Goal: Task Accomplishment & Management: Manage account settings

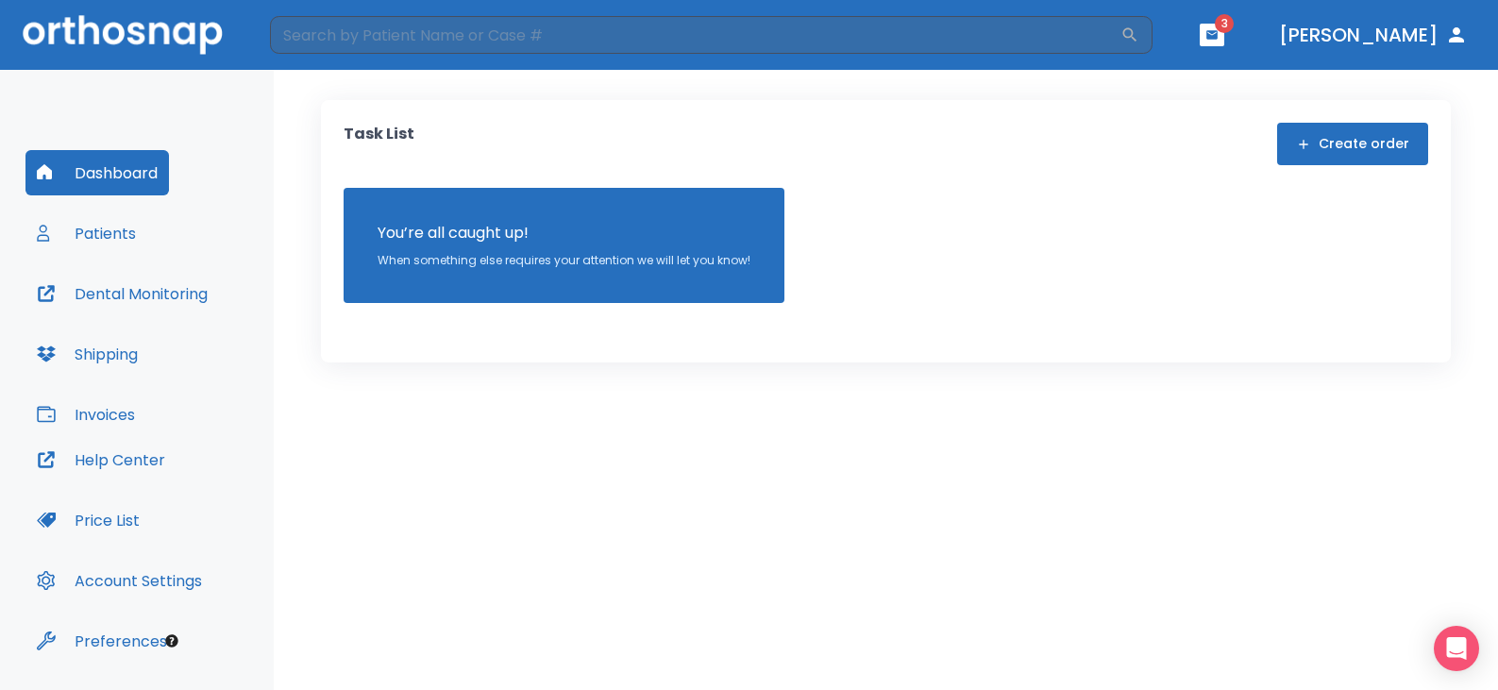
click at [126, 239] on button "Patients" at bounding box center [86, 232] width 122 height 45
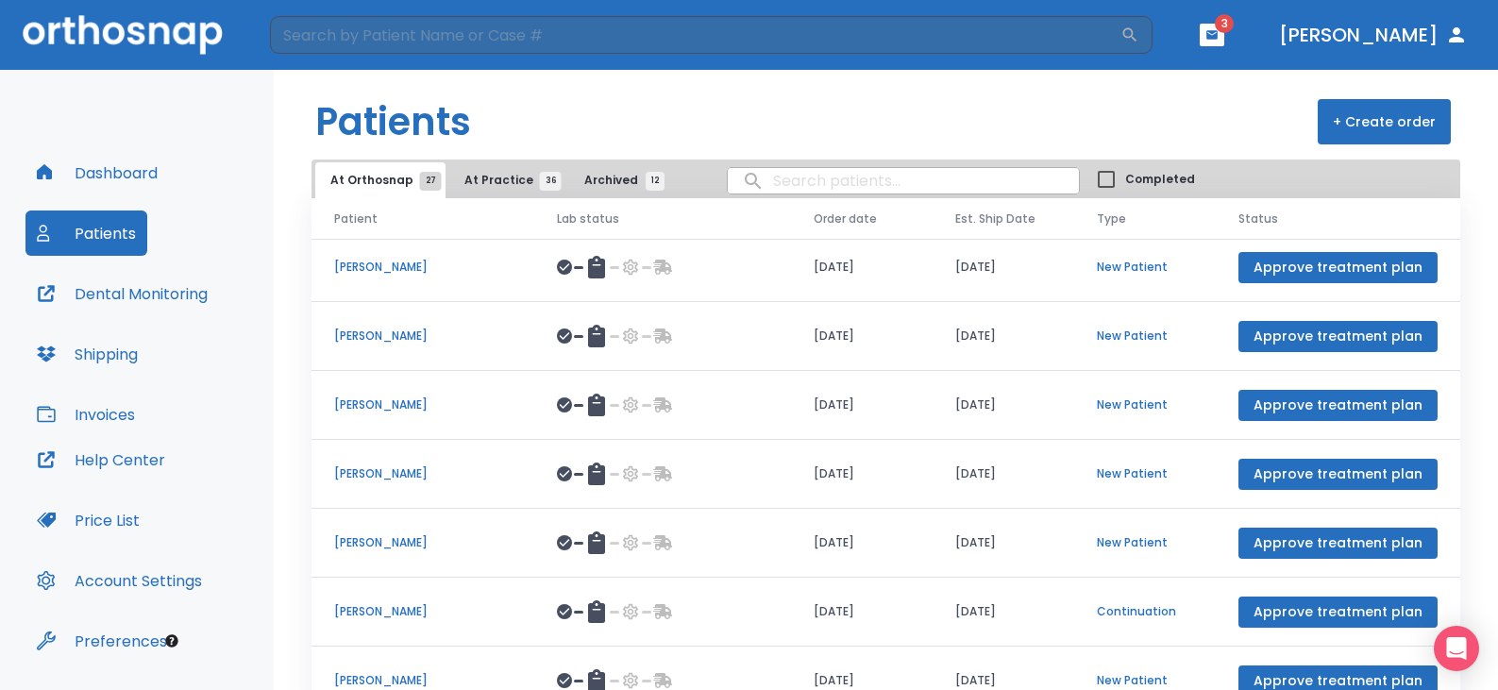
scroll to position [218, 0]
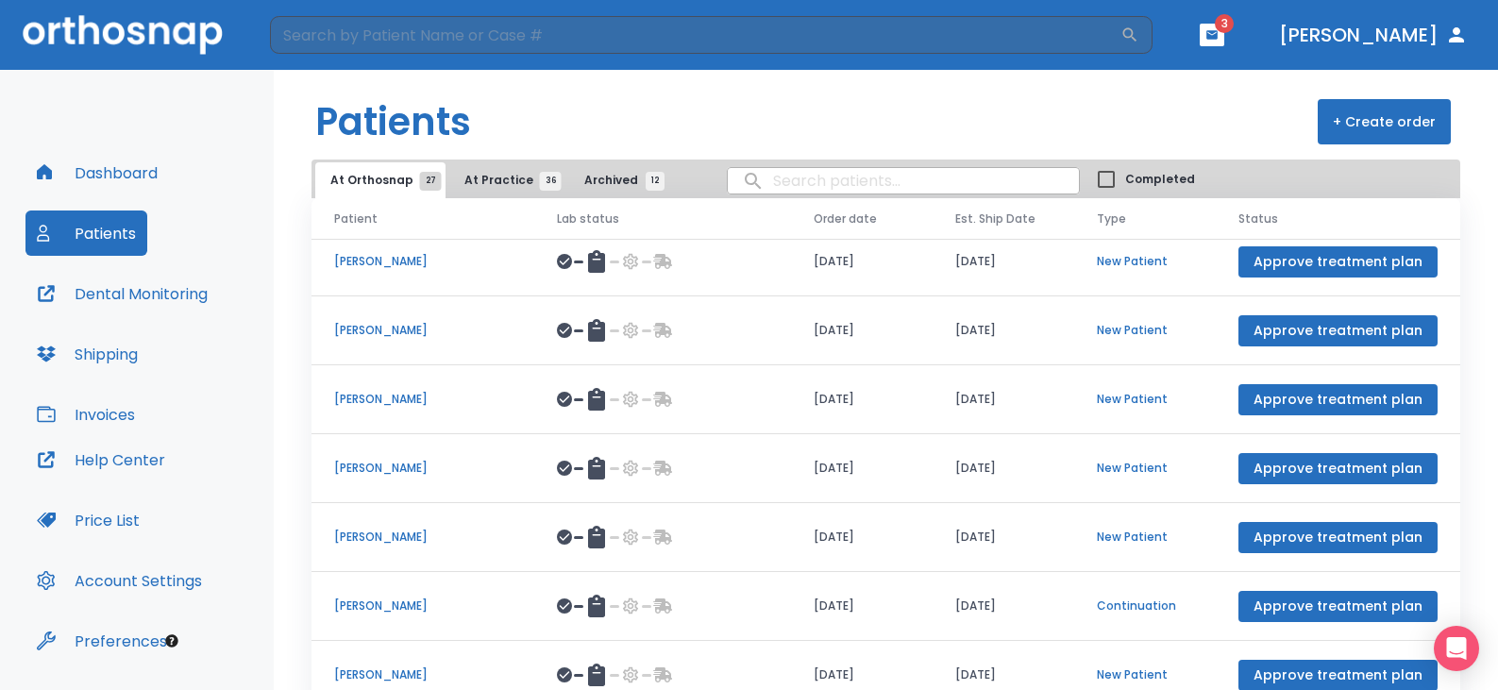
click at [385, 598] on p "Anita Etumnu" at bounding box center [422, 605] width 177 height 17
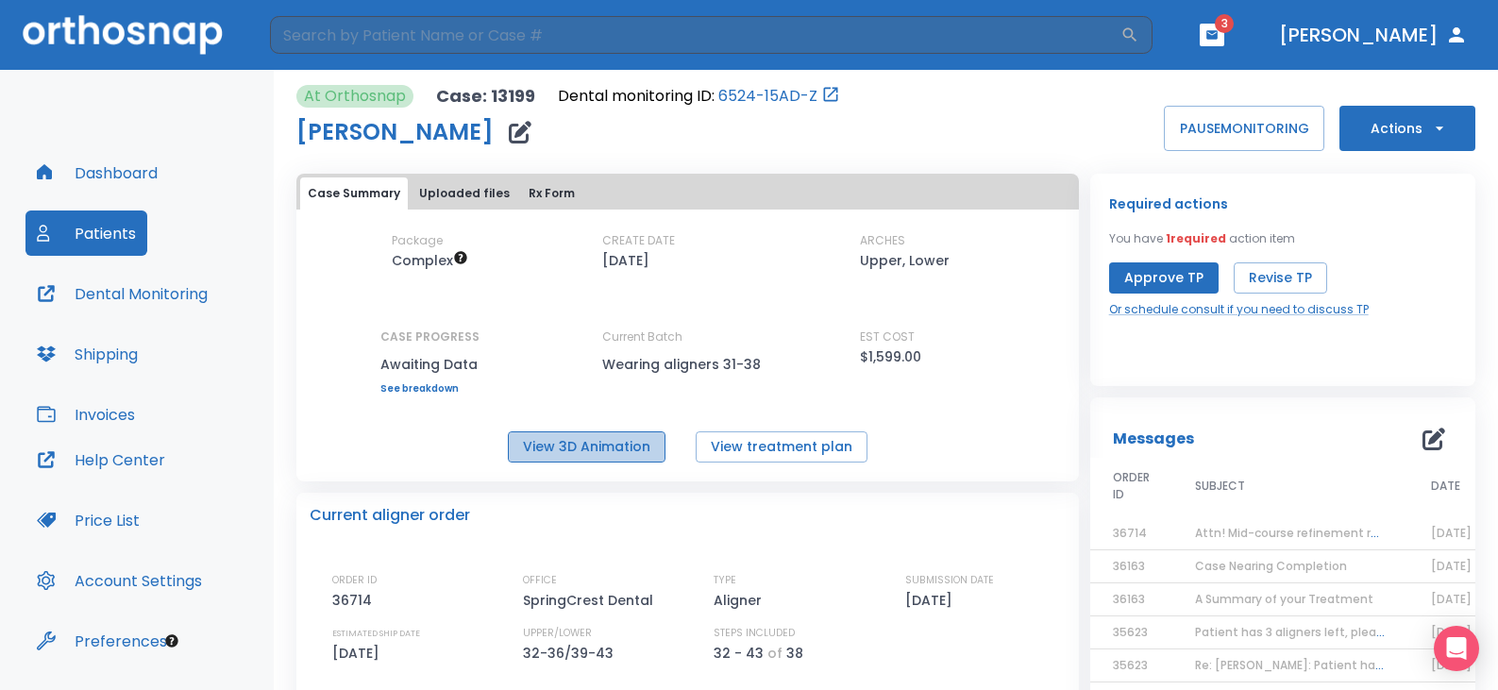
click at [613, 455] on button "View 3D Animation" at bounding box center [587, 446] width 158 height 31
click at [785, 457] on button "View treatment plan" at bounding box center [782, 446] width 172 height 31
click at [92, 227] on button "Patients" at bounding box center [86, 232] width 122 height 45
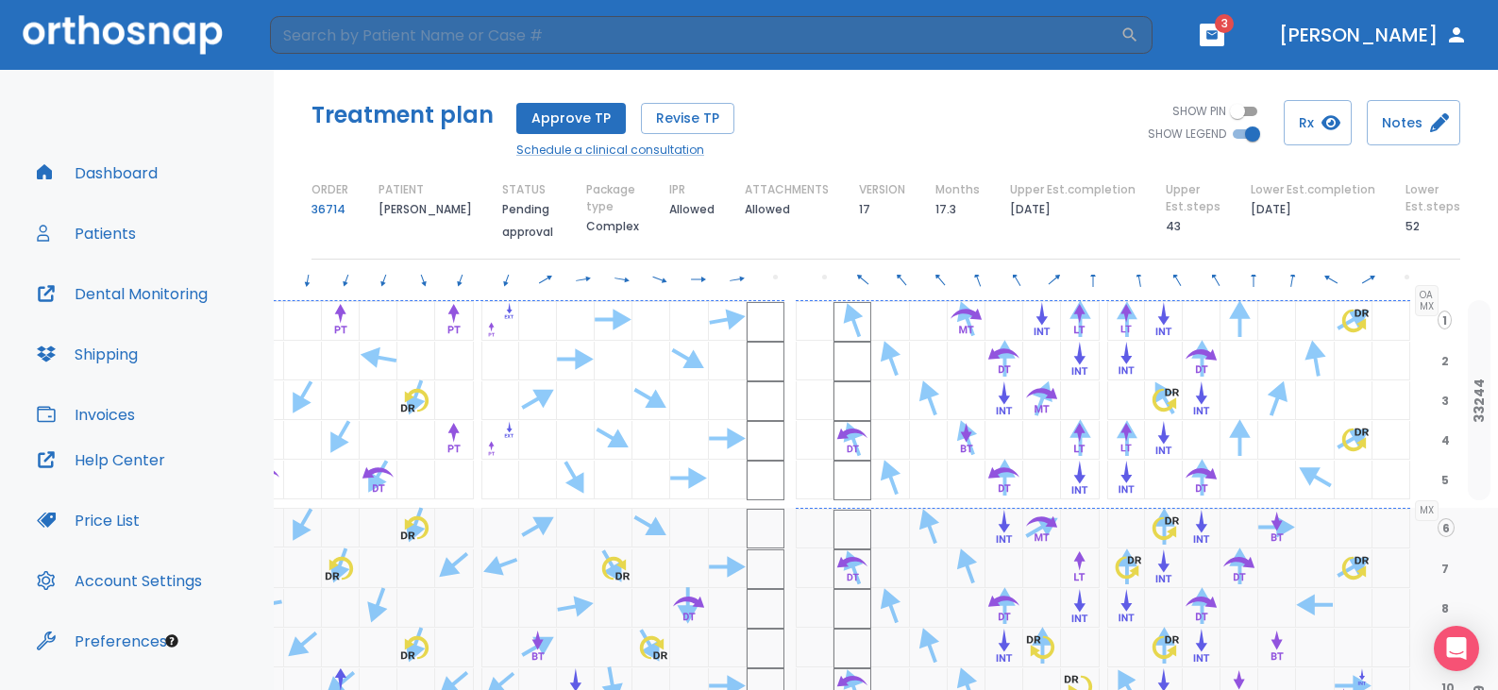
scroll to position [94, 204]
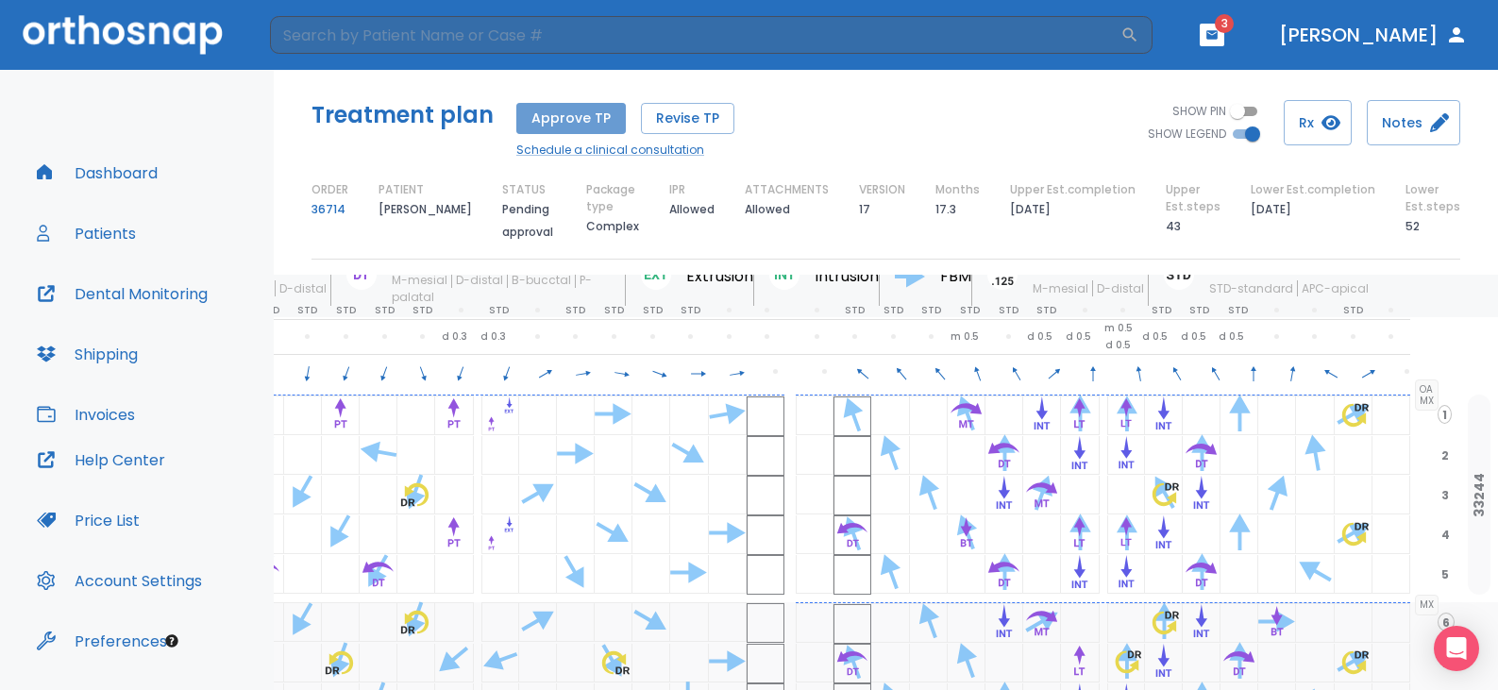
click at [588, 114] on button "Approve TP" at bounding box center [570, 118] width 109 height 31
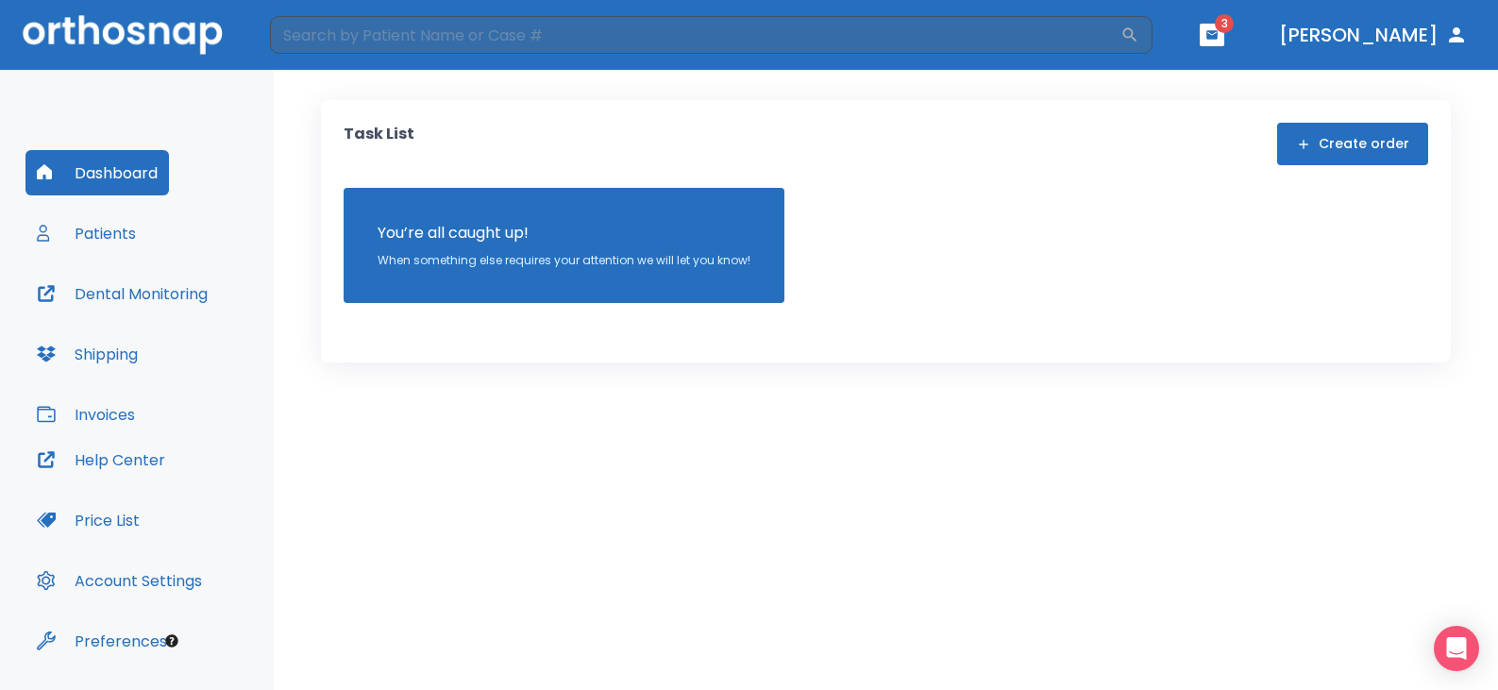
click at [109, 242] on button "Patients" at bounding box center [86, 232] width 122 height 45
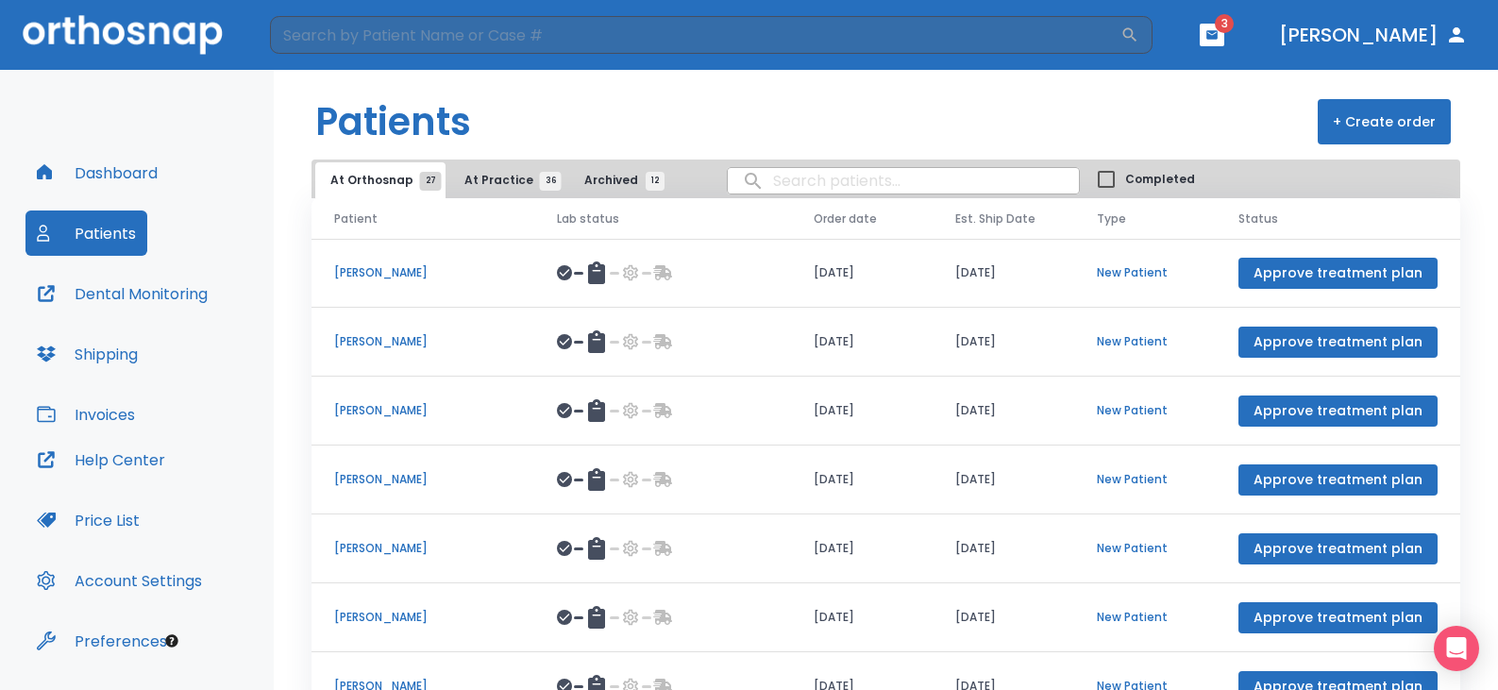
click at [135, 292] on button "Dental Monitoring" at bounding box center [121, 293] width 193 height 45
